Goal: Find specific page/section: Find specific page/section

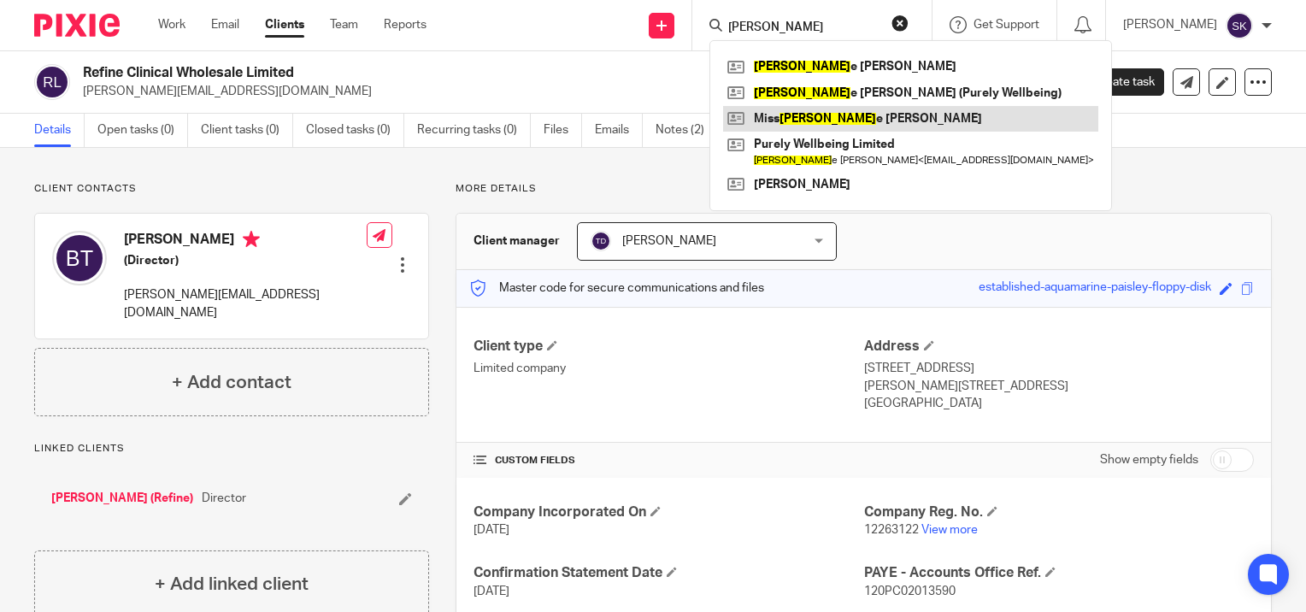
type input "[PERSON_NAME]"
click at [866, 124] on link at bounding box center [910, 119] width 375 height 26
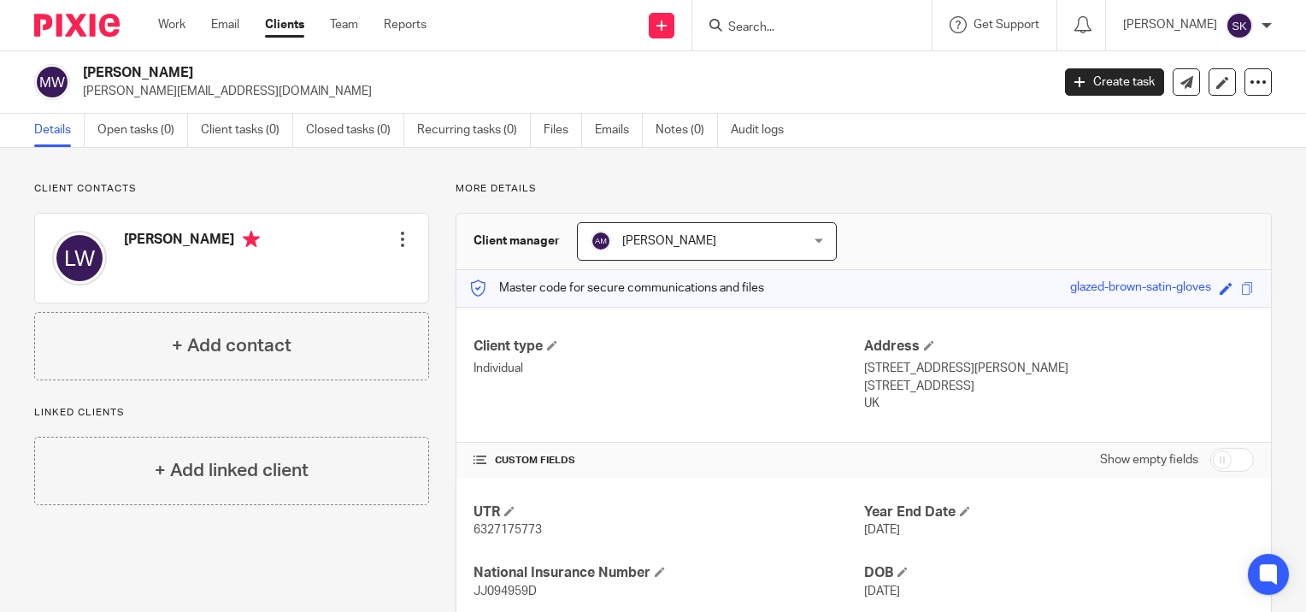
click at [762, 21] on input "Search" at bounding box center [803, 28] width 154 height 15
type input "m"
